Goal: Task Accomplishment & Management: Complete application form

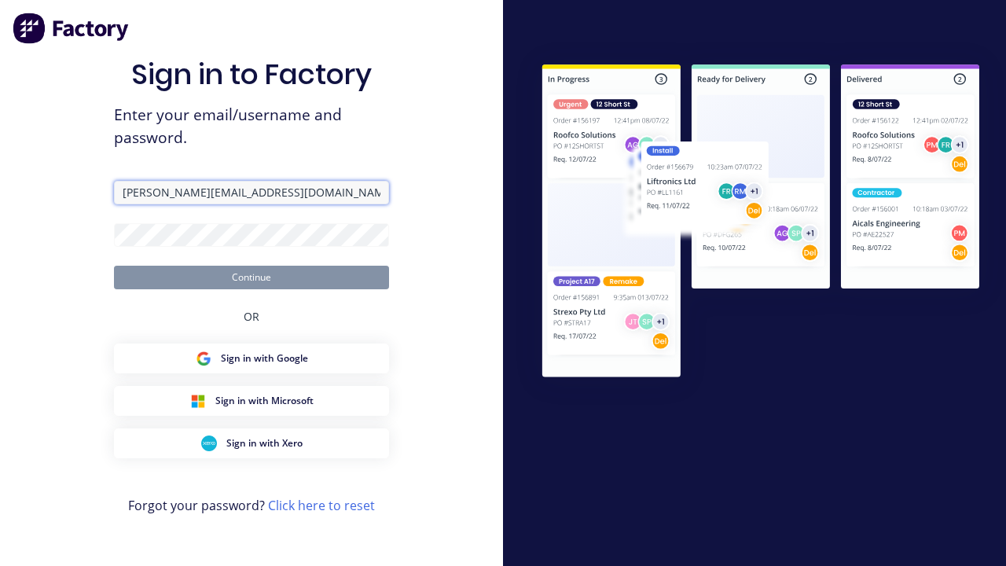
type input "[PERSON_NAME][EMAIL_ADDRESS][DOMAIN_NAME]"
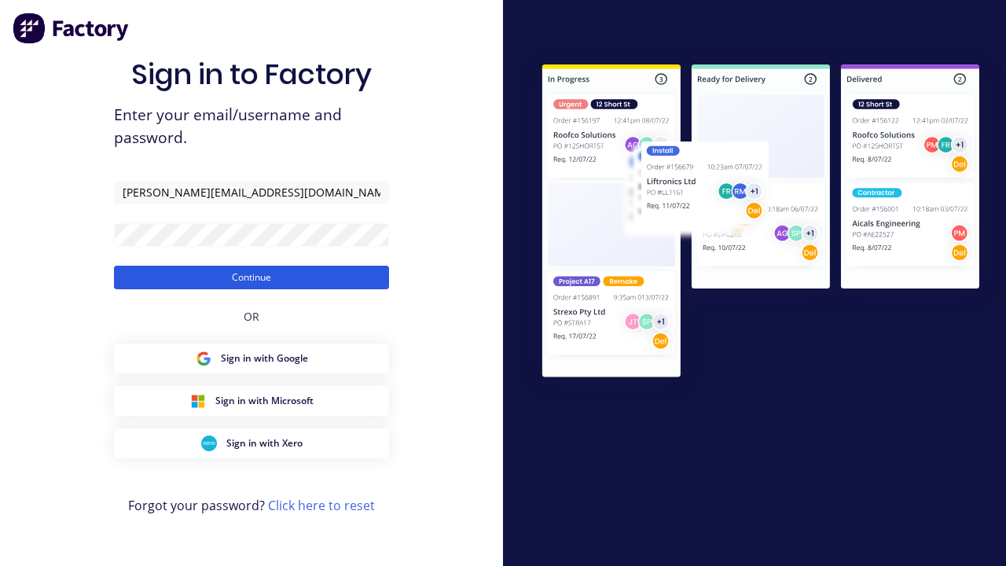
click at [252, 277] on button "Continue" at bounding box center [251, 278] width 275 height 24
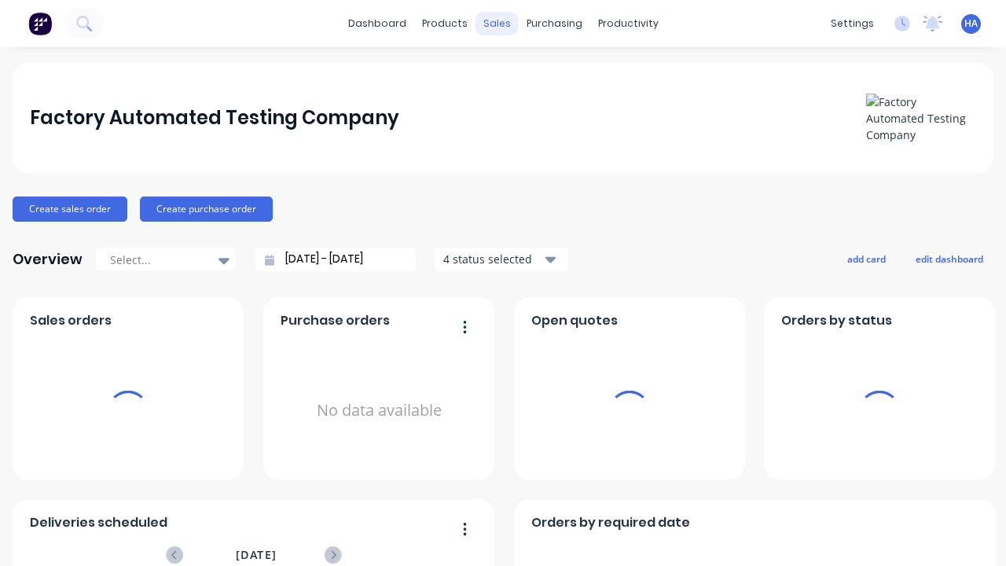
click at [497, 24] on div "sales" at bounding box center [497, 24] width 43 height 24
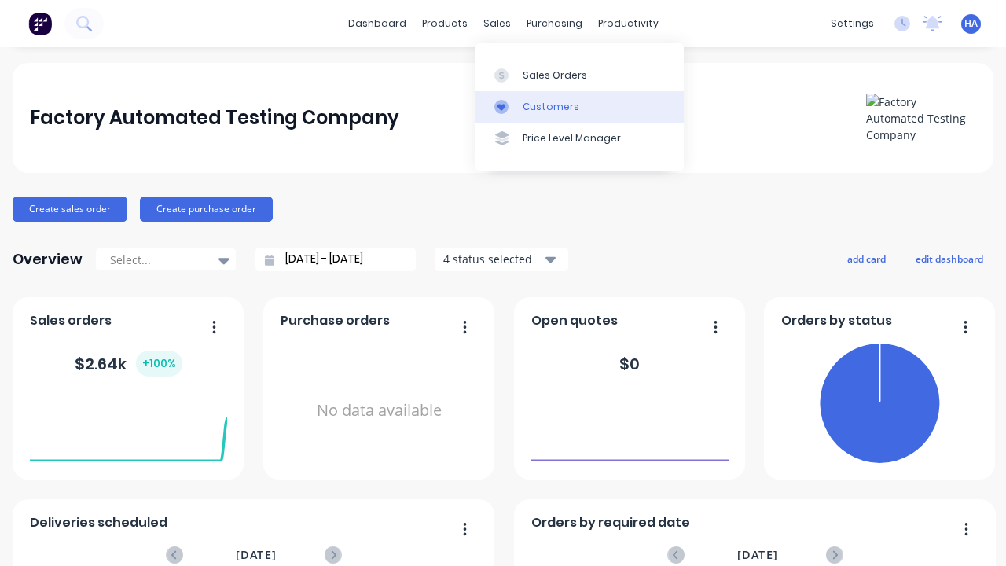
click at [579, 106] on link "Customers" at bounding box center [580, 106] width 208 height 31
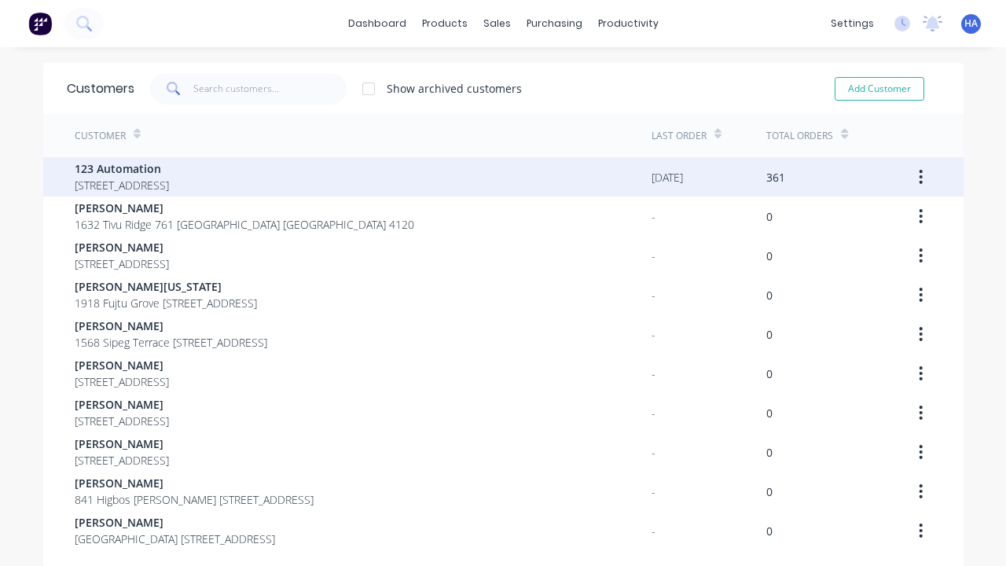
click at [169, 168] on span "123 Automation" at bounding box center [122, 168] width 94 height 17
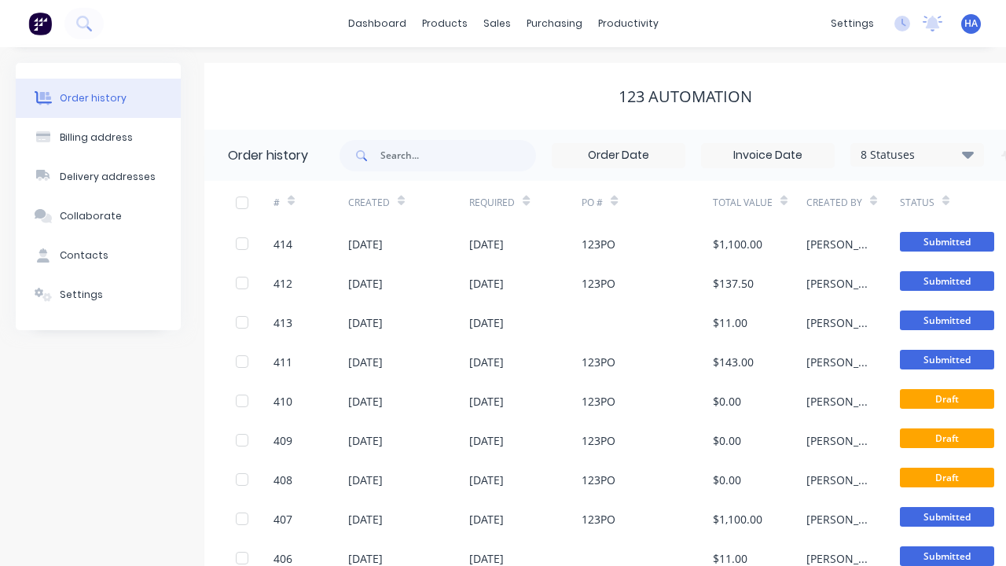
scroll to position [0, 160]
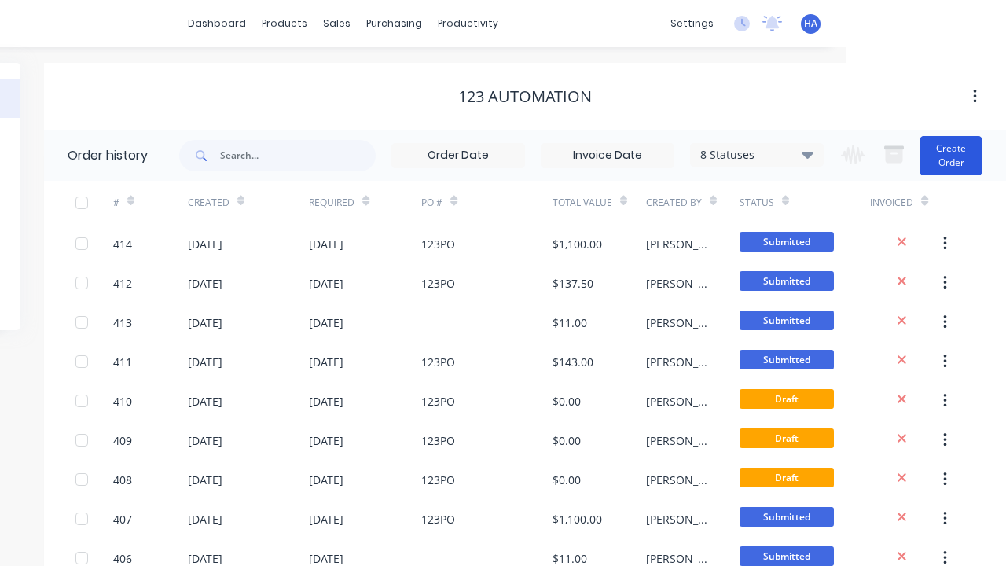
click at [951, 155] on button "Create Order" at bounding box center [951, 155] width 63 height 39
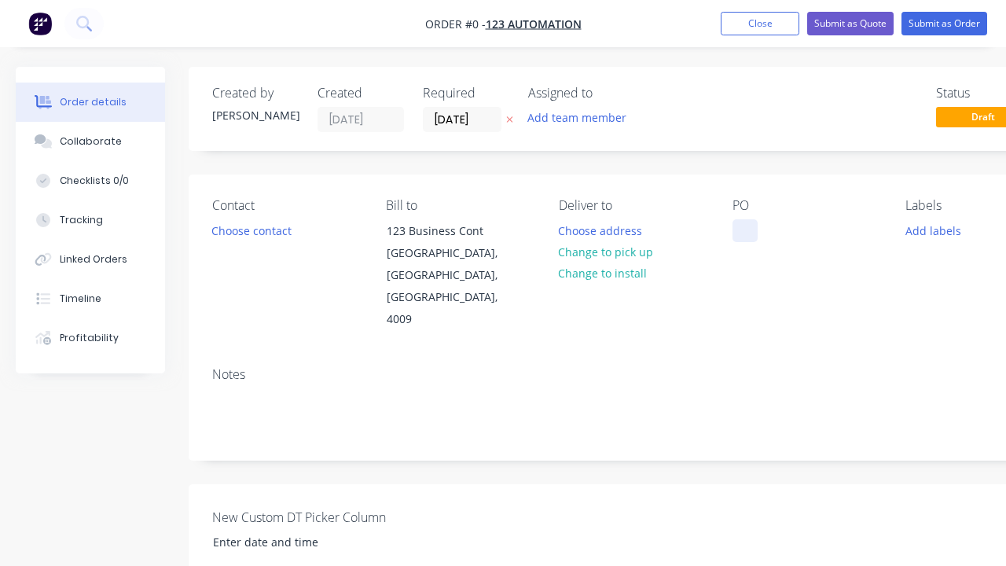
click at [744, 230] on div at bounding box center [745, 230] width 25 height 23
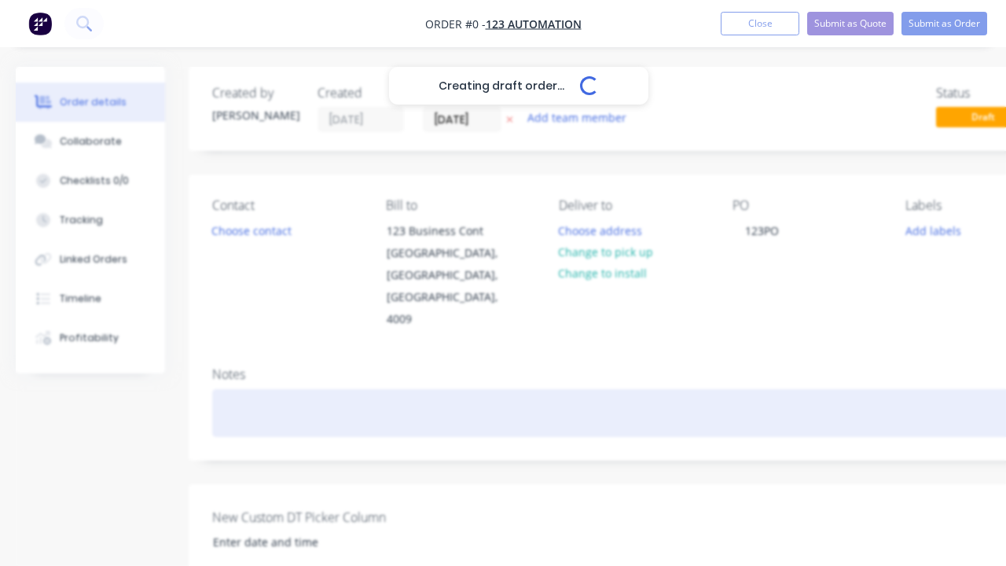
scroll to position [0, 48]
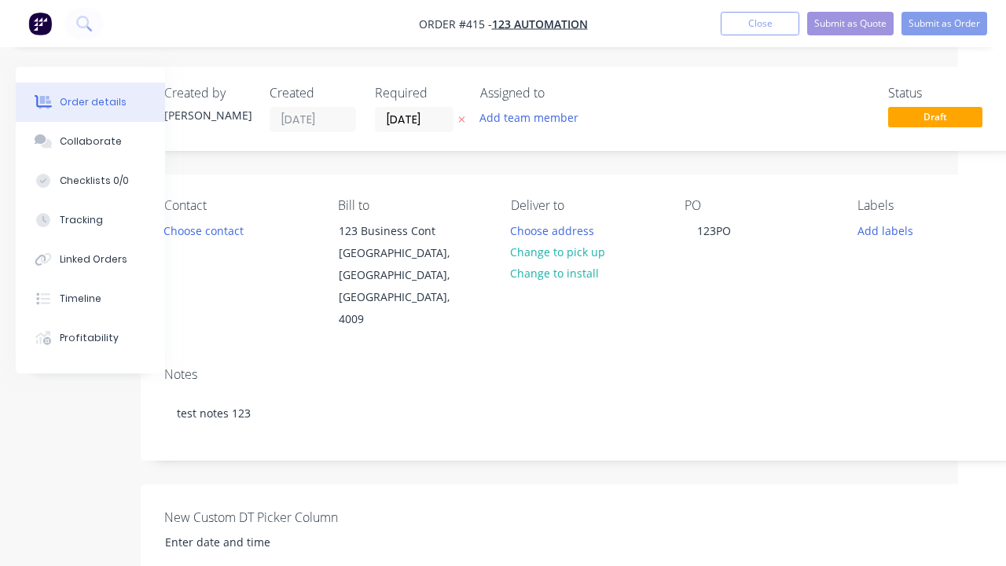
scroll to position [359, 48]
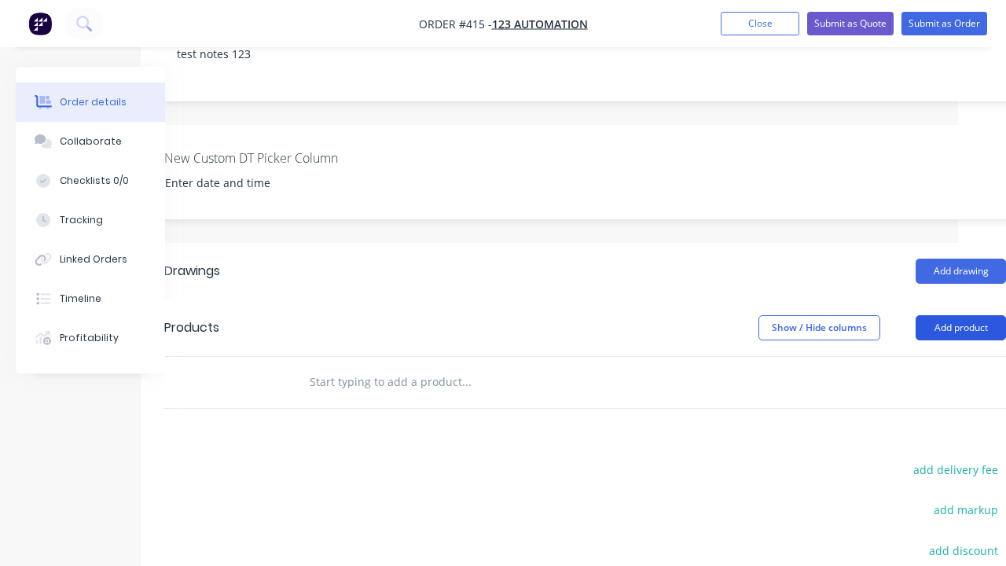
click at [961, 315] on button "Add product" at bounding box center [961, 327] width 90 height 25
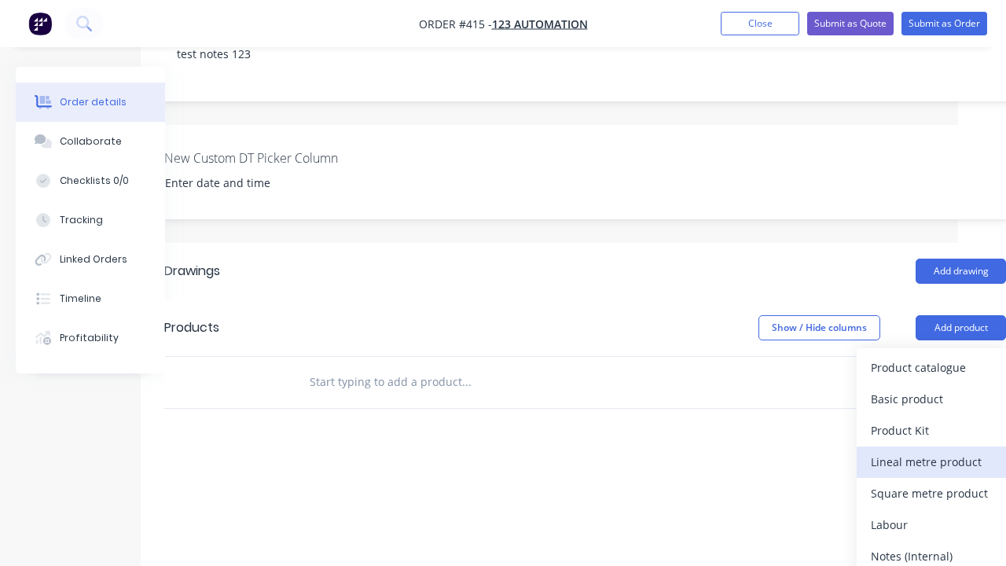
click at [931, 450] on div "Lineal metre product" at bounding box center [931, 461] width 121 height 23
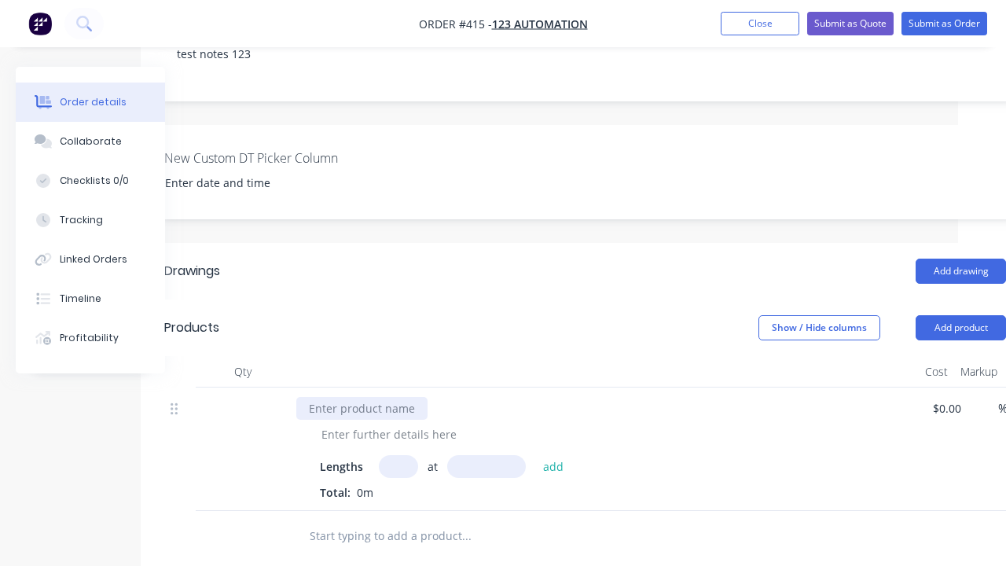
click at [362, 397] on div at bounding box center [361, 408] width 131 height 23
click at [389, 423] on div at bounding box center [389, 434] width 160 height 23
